Goal: Task Accomplishment & Management: Use online tool/utility

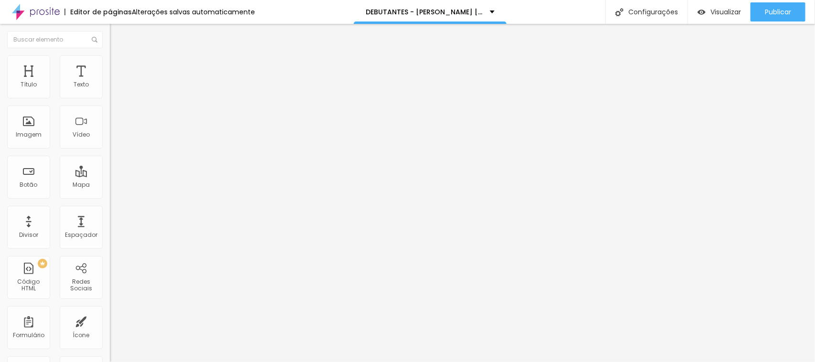
click at [110, 63] on li "Avançado" at bounding box center [165, 60] width 110 height 10
click at [118, 56] on span "Estilo" at bounding box center [125, 52] width 15 height 8
click at [110, 60] on img at bounding box center [114, 59] width 9 height 9
click at [110, 341] on input "text" at bounding box center [167, 346] width 115 height 10
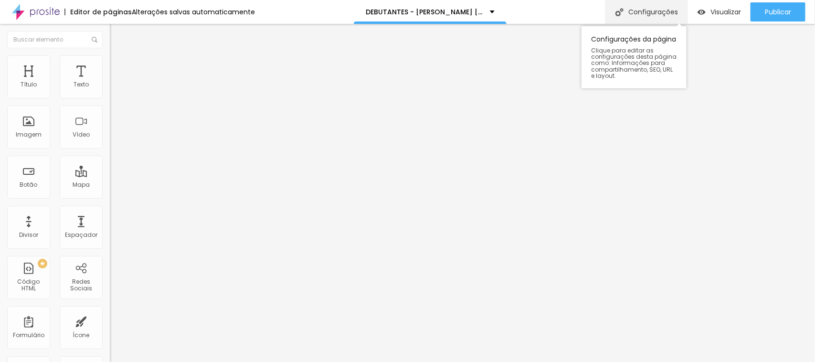
click at [627, 13] on div "Configurações" at bounding box center [646, 12] width 82 height 24
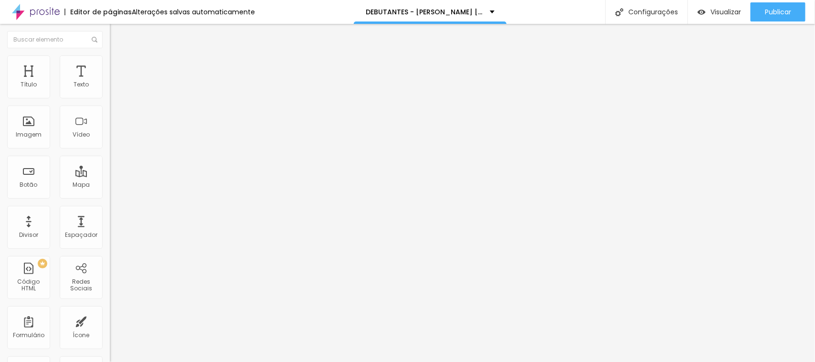
click at [110, 71] on div "Tipografia" at bounding box center [165, 68] width 110 height 6
click at [115, 88] on icon "button" at bounding box center [117, 86] width 4 height 4
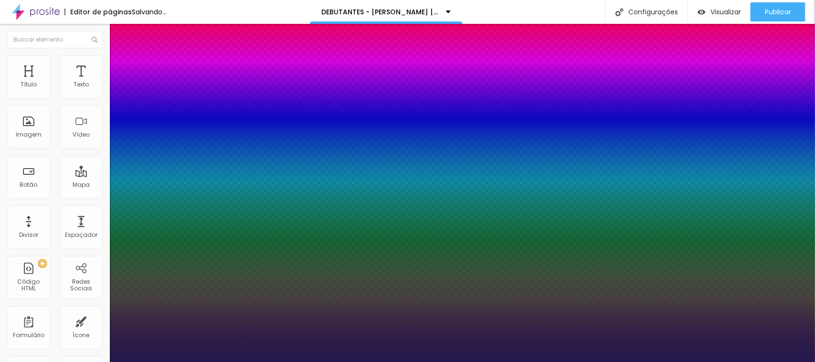
click at [153, 361] on p "Fonte" at bounding box center [407, 365] width 815 height 6
type input "1"
